Goal: Contribute content

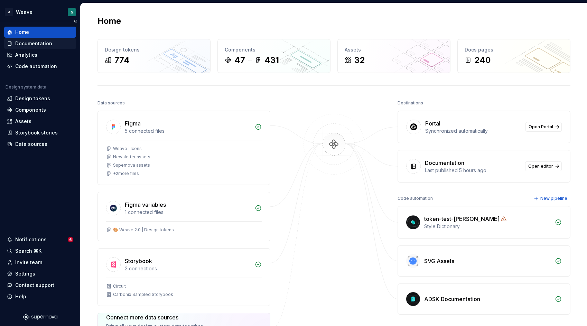
click at [38, 45] on div "Documentation" at bounding box center [33, 43] width 37 height 7
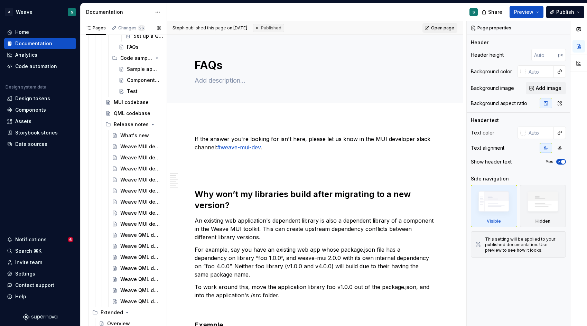
scroll to position [432, 0]
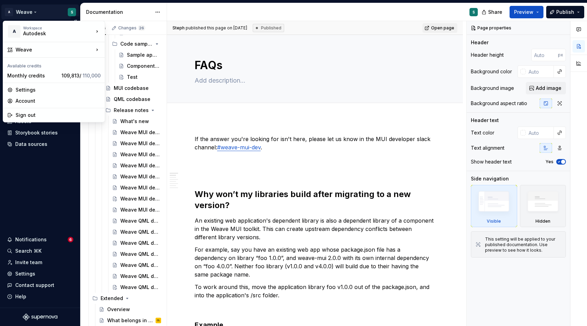
click at [41, 13] on html "A Weave S Home Documentation Analytics Code automation Design system data Desig…" at bounding box center [293, 163] width 587 height 326
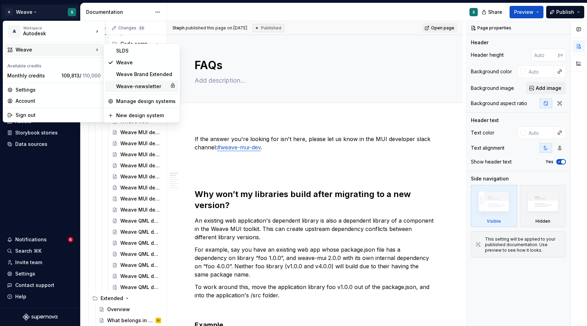
click at [141, 86] on div "Weave-newsletter" at bounding box center [141, 86] width 51 height 7
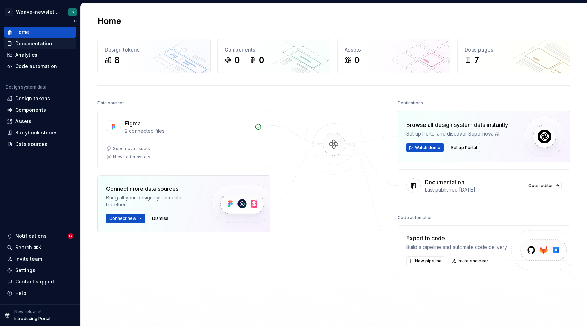
click at [40, 44] on div "Documentation" at bounding box center [33, 43] width 37 height 7
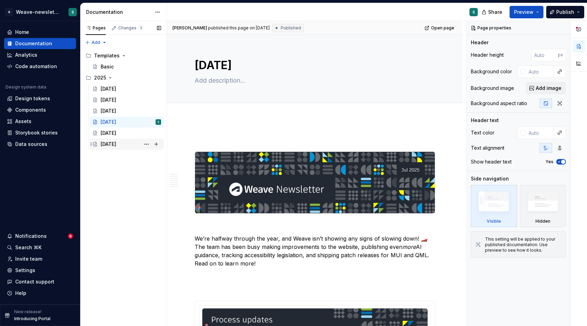
click at [115, 143] on div "[DATE]" at bounding box center [109, 144] width 16 height 7
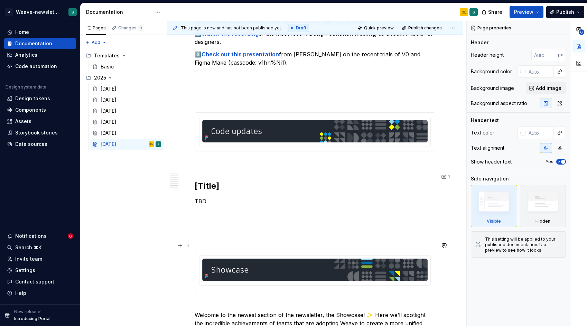
scroll to position [2074, 0]
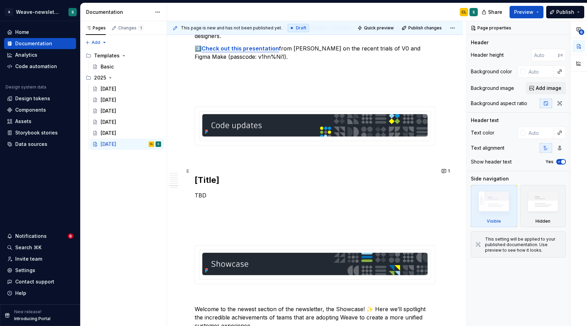
type textarea "*"
click at [211, 174] on h2 "[Title]" at bounding box center [314, 179] width 240 height 11
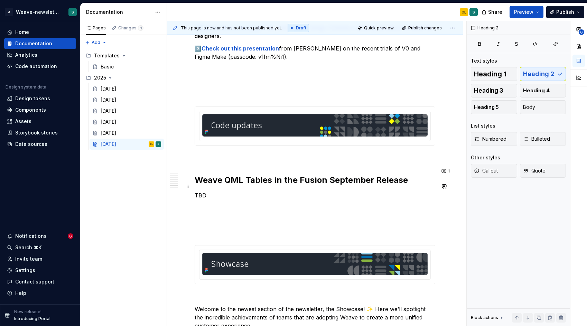
click at [247, 191] on p "TBD" at bounding box center [314, 195] width 240 height 8
click at [197, 174] on h2 "Weave QML Tables in the Fusion September Release" at bounding box center [314, 179] width 240 height 11
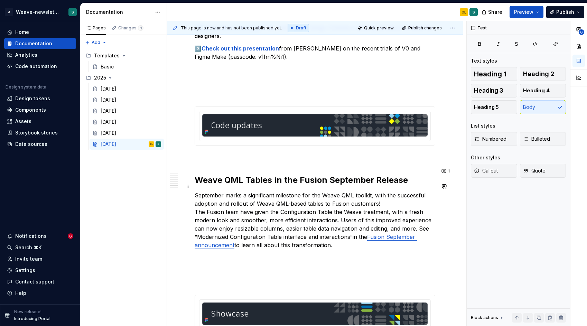
click at [394, 197] on p "September marks a significant milestone for the Weave QML toolkit, with the suc…" at bounding box center [314, 220] width 240 height 58
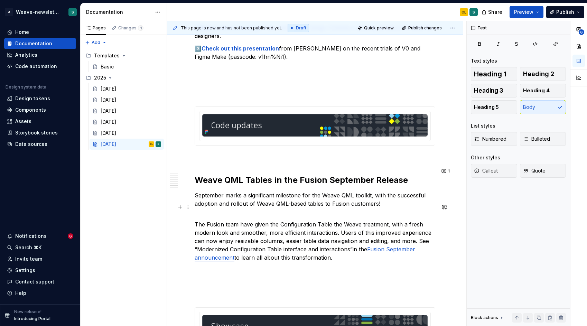
click at [362, 240] on p "The Fusion team have given the Configuration Table the Weave treatment, with a …" at bounding box center [314, 237] width 240 height 50
click at [244, 251] on p "The Fusion team have given the Configuration Table the Weave treatment, with a …" at bounding box center [314, 237] width 240 height 50
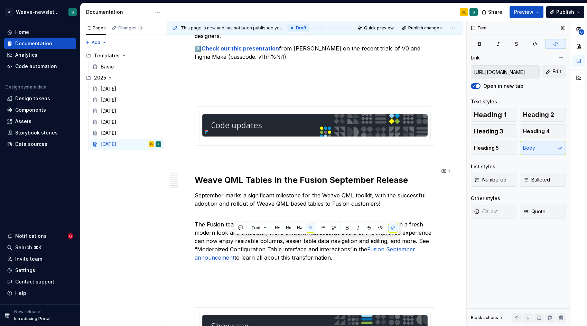
click at [499, 72] on input "[URL][DOMAIN_NAME]" at bounding box center [505, 72] width 68 height 12
click at [392, 227] on button "button" at bounding box center [393, 228] width 10 height 10
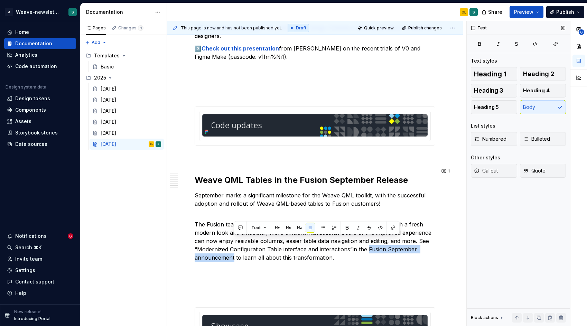
type textarea "*"
click at [392, 228] on button "button" at bounding box center [393, 228] width 10 height 10
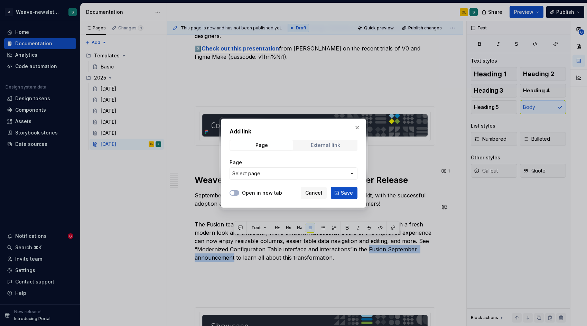
click at [334, 145] on div "External link" at bounding box center [325, 145] width 29 height 6
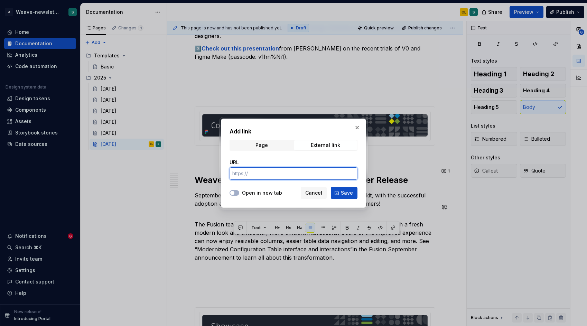
click at [303, 173] on input "URL" at bounding box center [293, 173] width 128 height 12
paste input "[URL][DOMAIN_NAME]"
type input "[URL][DOMAIN_NAME]"
click at [343, 190] on span "Save" at bounding box center [347, 192] width 12 height 7
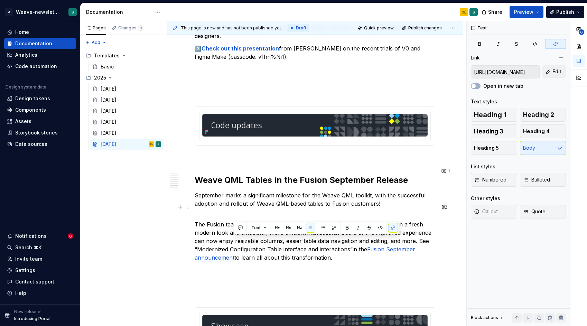
click at [348, 246] on p "The Fusion team have given the Configuration Table the Weave treatment, with a …" at bounding box center [314, 237] width 240 height 50
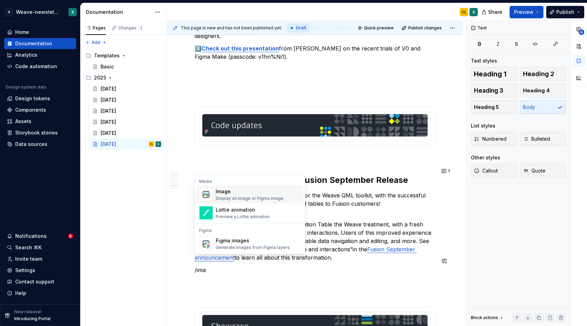
click at [251, 192] on div "Image" at bounding box center [250, 191] width 68 height 7
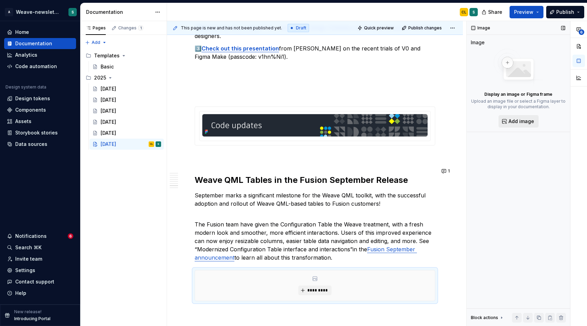
click at [517, 120] on span "Add image" at bounding box center [521, 121] width 26 height 7
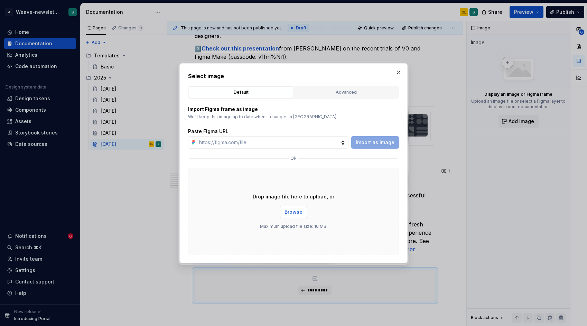
click at [296, 210] on span "Browse" at bounding box center [293, 211] width 18 height 7
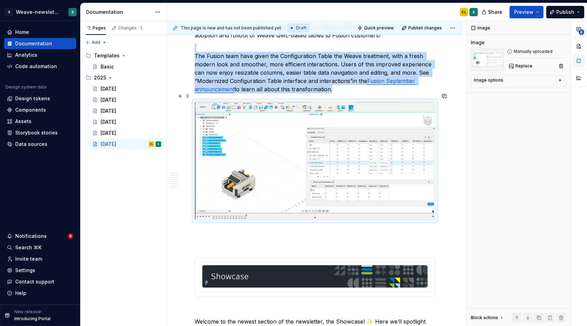
scroll to position [2243, 0]
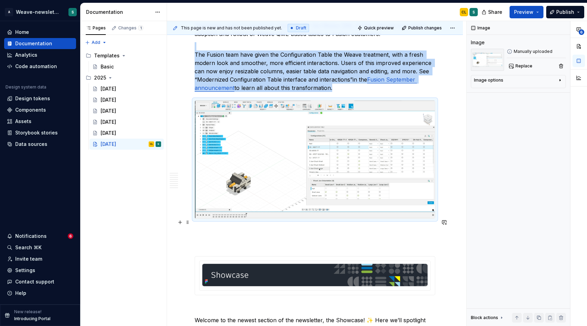
click at [331, 227] on p at bounding box center [314, 231] width 240 height 8
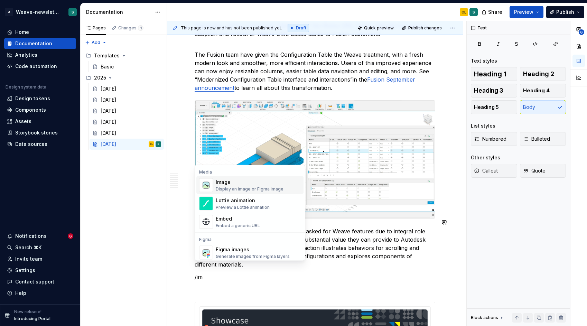
click at [239, 184] on div "Image" at bounding box center [250, 182] width 68 height 7
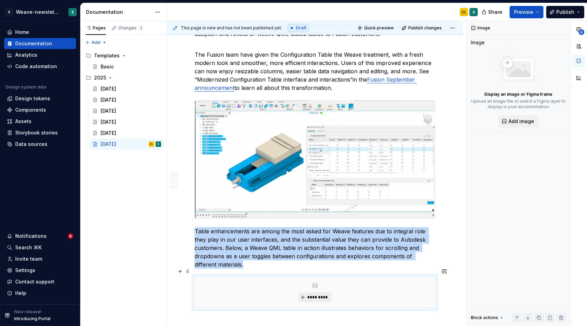
click at [311, 294] on span "*********" at bounding box center [317, 297] width 21 height 6
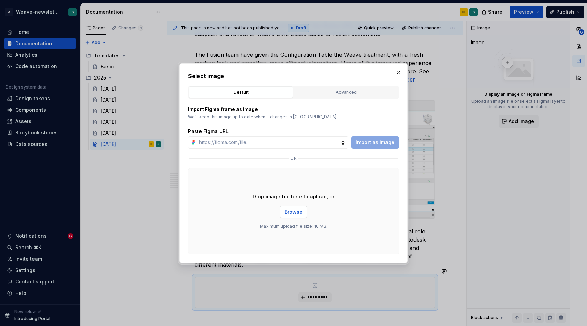
click at [299, 211] on span "Browse" at bounding box center [293, 211] width 18 height 7
click at [295, 214] on span "Browse" at bounding box center [293, 211] width 18 height 7
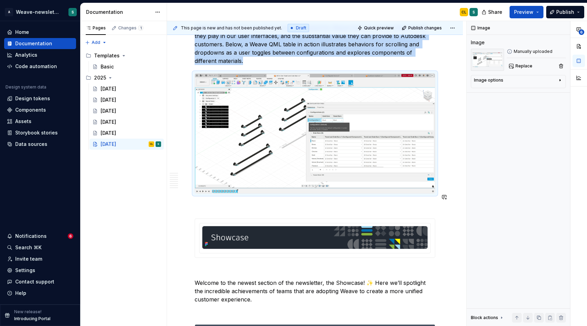
scroll to position [2453, 0]
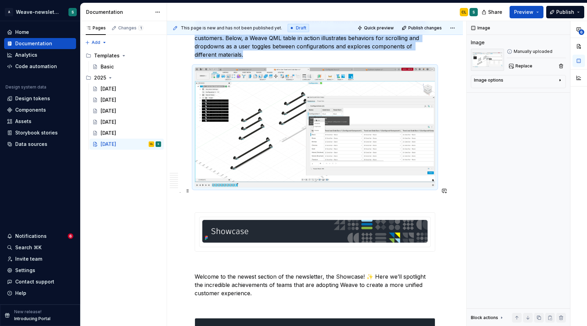
click at [287, 196] on p at bounding box center [314, 200] width 240 height 8
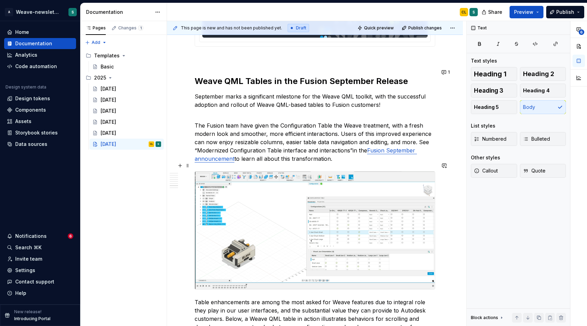
scroll to position [2165, 0]
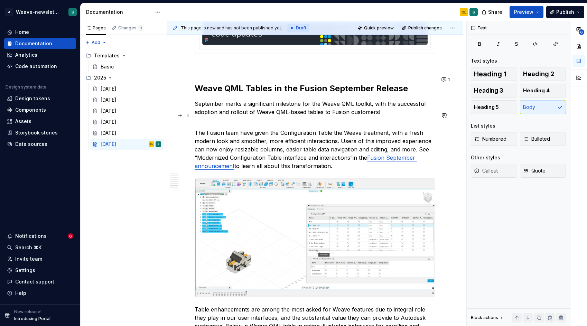
click at [388, 120] on p "The Fusion team have given the Configuration Table the Weave treatment, with a …" at bounding box center [314, 145] width 240 height 50
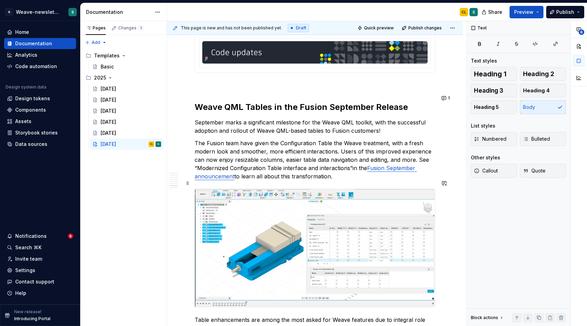
scroll to position [2133, 0]
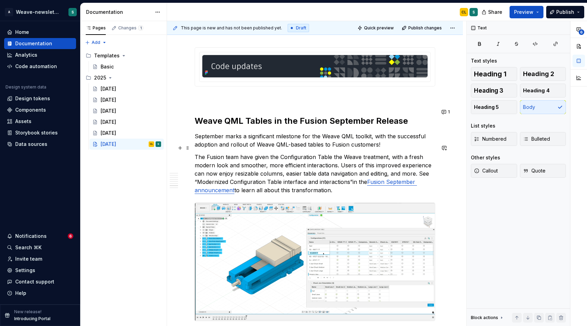
click at [354, 170] on p "The Fusion team have given the Configuration Table the Weave treatment, with a …" at bounding box center [314, 173] width 240 height 41
click at [537, 11] on button "Preview" at bounding box center [526, 12] width 34 height 12
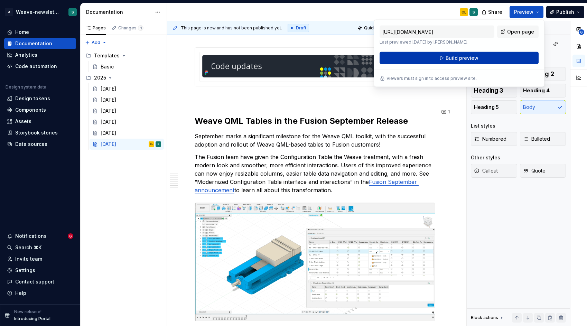
click at [473, 55] on span "Build preview" at bounding box center [461, 58] width 33 height 7
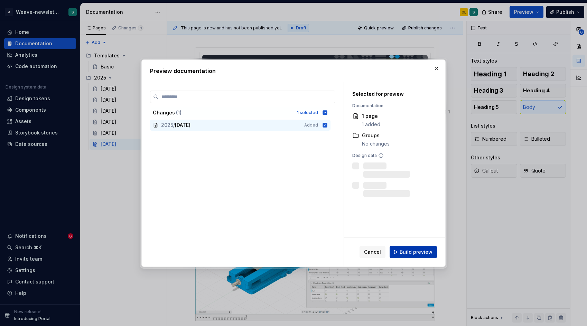
click at [416, 252] on span "Build preview" at bounding box center [415, 251] width 33 height 7
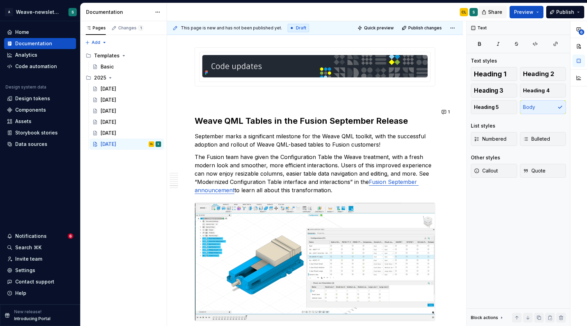
click at [500, 10] on span "Share" at bounding box center [495, 12] width 14 height 7
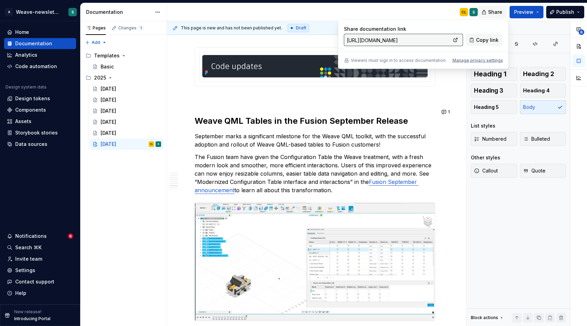
click at [493, 6] on button "Share" at bounding box center [492, 12] width 29 height 12
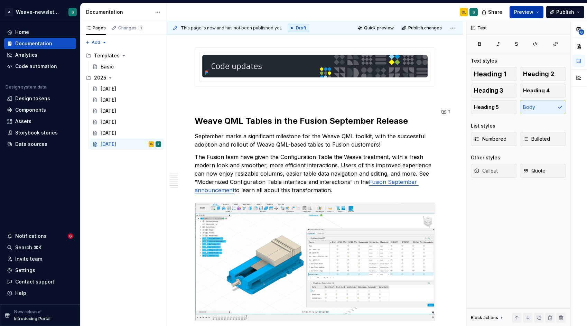
click at [542, 11] on button "Preview" at bounding box center [526, 12] width 34 height 12
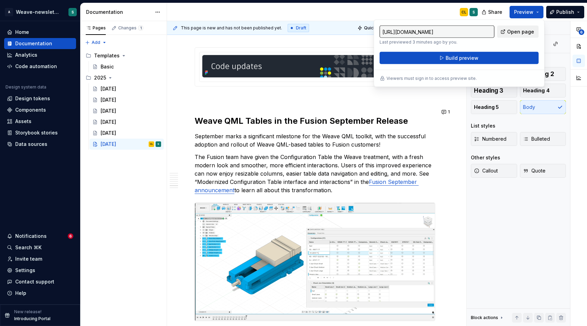
click at [511, 32] on span "Open page" at bounding box center [520, 31] width 27 height 7
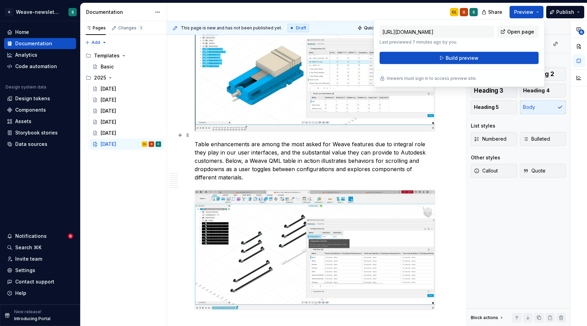
scroll to position [2331, 0]
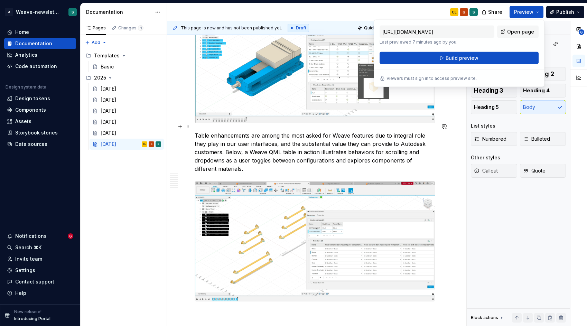
click at [390, 131] on p "Table enhancements are among the most asked for Weave features due to integral …" at bounding box center [314, 151] width 240 height 41
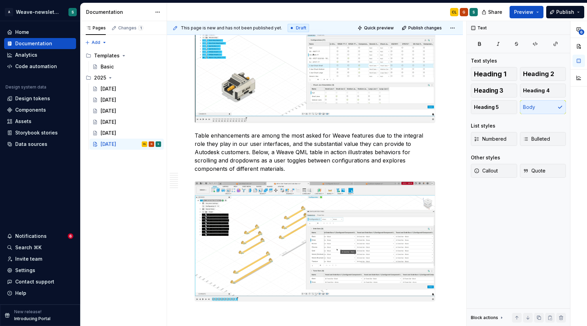
type textarea "*"
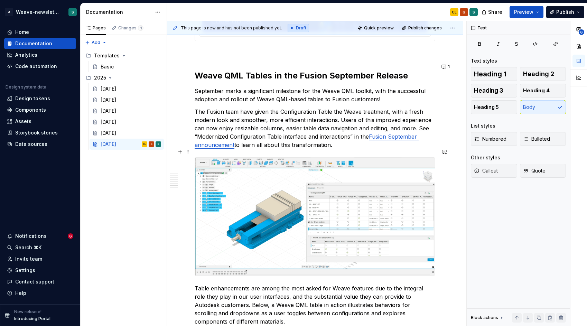
scroll to position [2169, 0]
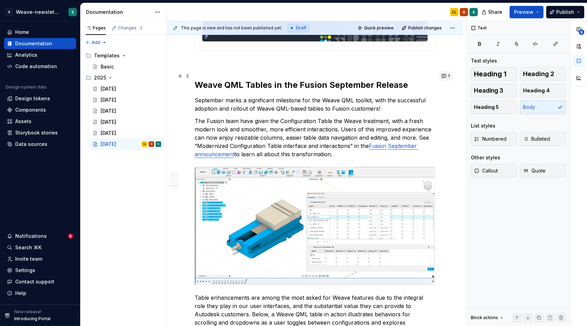
click at [447, 76] on button "1" at bounding box center [445, 76] width 13 height 10
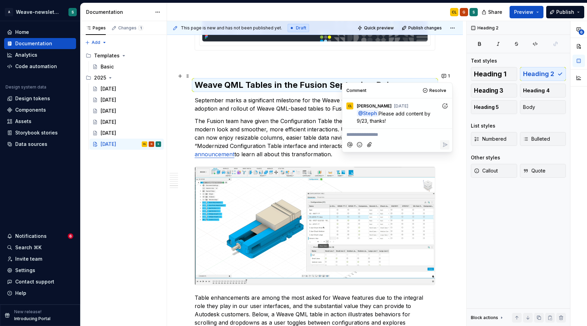
click at [390, 135] on p "**********" at bounding box center [397, 134] width 102 height 7
click at [402, 126] on span "[PERSON_NAME]" at bounding box center [404, 125] width 39 height 7
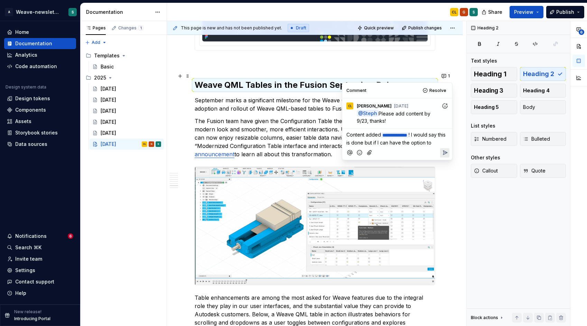
click at [421, 134] on span "! I would say this is done but if I can have the option to" at bounding box center [396, 139] width 101 height 14
click at [382, 140] on span "! I would say this is done but if I can have the option to" at bounding box center [396, 139] width 101 height 14
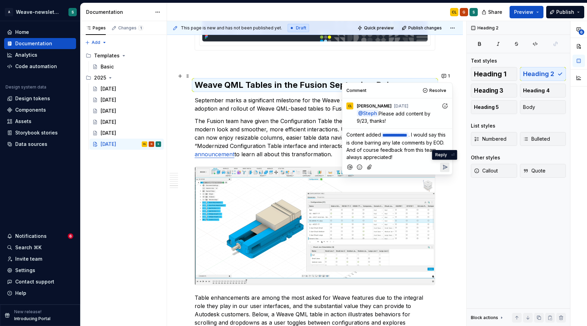
click at [444, 165] on icon "Reply" at bounding box center [445, 167] width 4 height 4
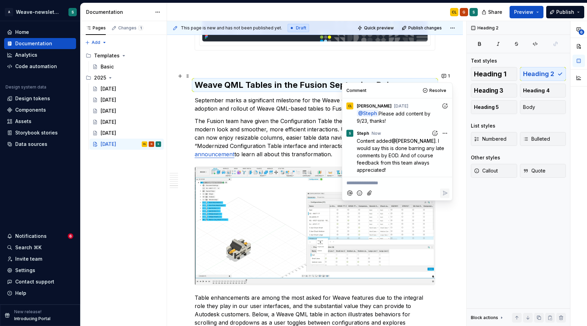
click at [275, 117] on p "The Fusion team have given the Configuration Table the Weave treatment, with a …" at bounding box center [314, 137] width 240 height 41
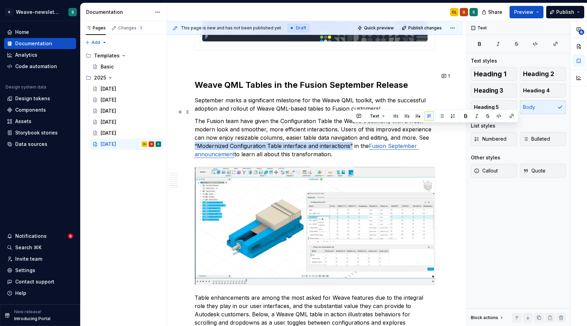
drag, startPoint x: 195, startPoint y: 136, endPoint x: 352, endPoint y: 136, distance: 157.5
click at [352, 136] on p "The Fusion team have given the Configuration Table the Weave treatment, with a …" at bounding box center [314, 137] width 240 height 41
click at [315, 136] on p "The Fusion team have given the Configuration Table the Weave treatment, with a …" at bounding box center [314, 137] width 240 height 41
drag, startPoint x: 418, startPoint y: 128, endPoint x: 351, endPoint y: 137, distance: 67.6
click at [351, 137] on p "The Fusion team have given the Configuration Table the Weave treatment, with a …" at bounding box center [314, 137] width 240 height 41
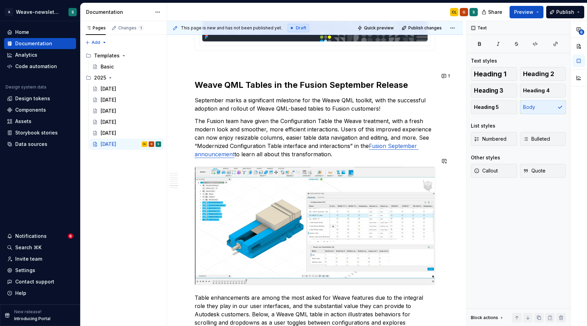
type textarea "*"
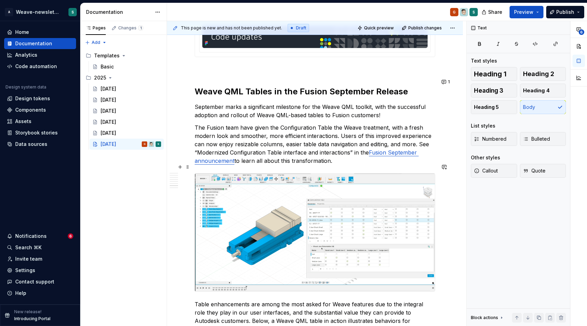
scroll to position [2159, 0]
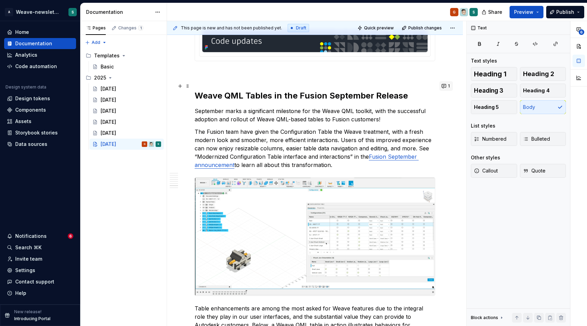
click at [446, 85] on button "1" at bounding box center [445, 86] width 13 height 10
